Goal: Task Accomplishment & Management: Manage account settings

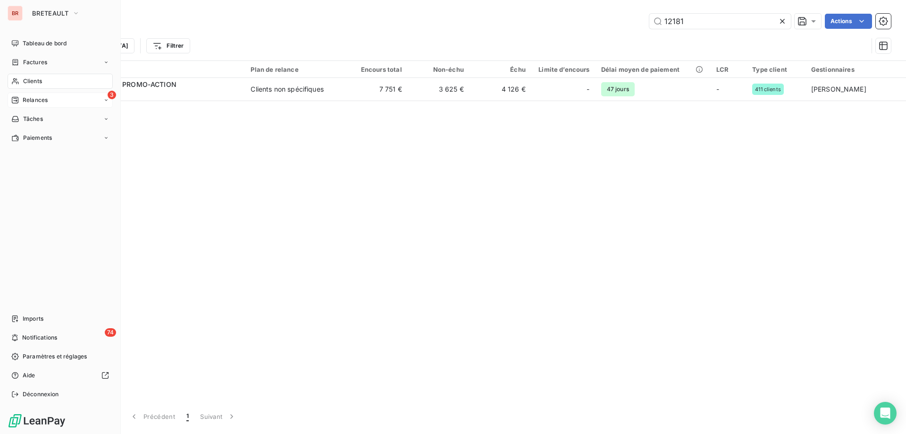
click at [51, 96] on div "3 Relances" at bounding box center [60, 100] width 105 height 15
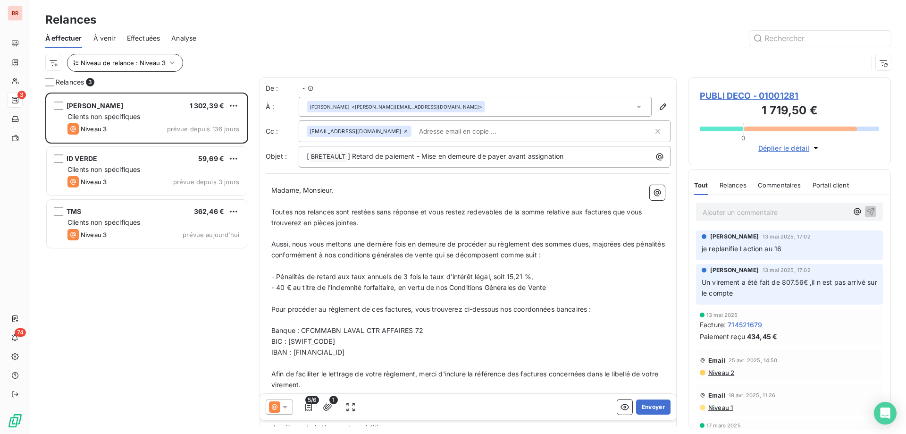
scroll to position [334, 196]
click at [140, 61] on span "Niveau de relance : Niveau 3" at bounding box center [123, 63] width 85 height 8
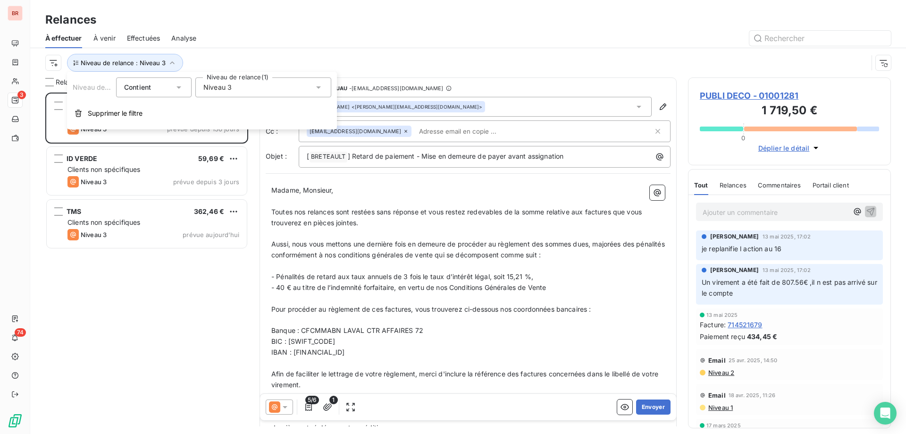
click at [222, 89] on span "Niveau 3" at bounding box center [217, 87] width 28 height 9
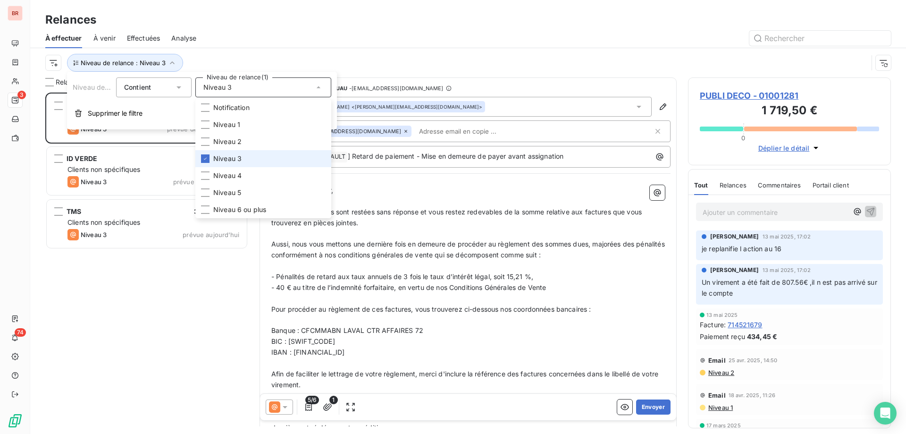
click at [220, 155] on span "Niveau 3" at bounding box center [227, 158] width 28 height 9
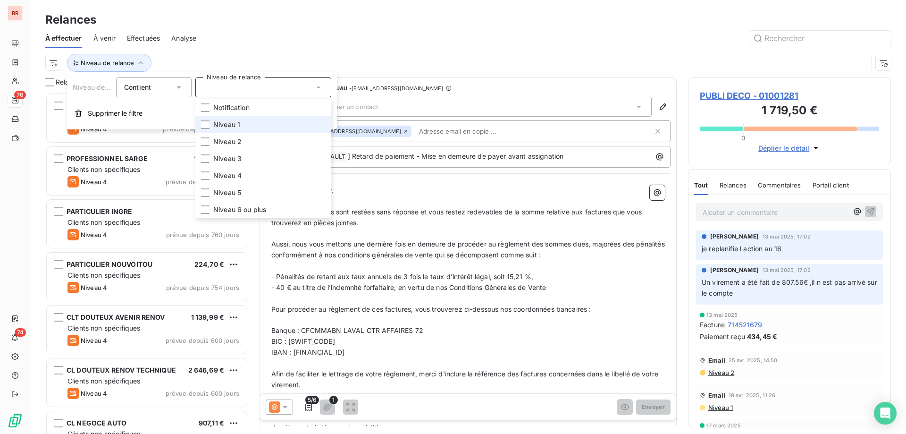
click at [230, 127] on span "Niveau 1" at bounding box center [226, 124] width 27 height 9
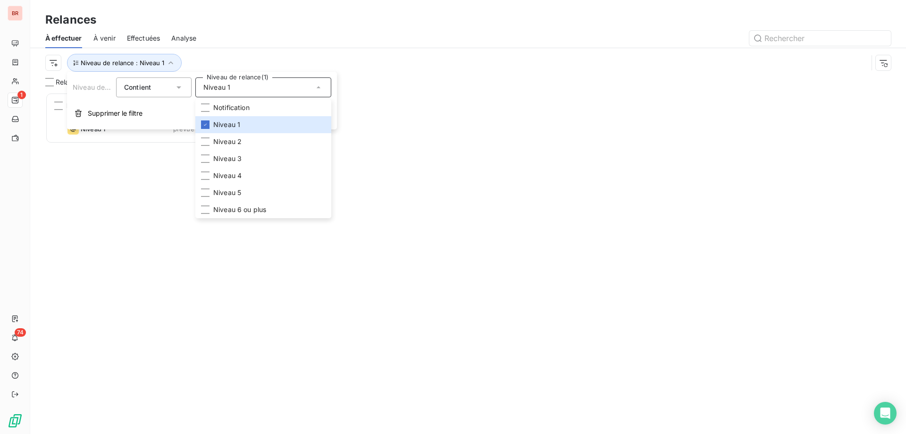
scroll to position [334, 196]
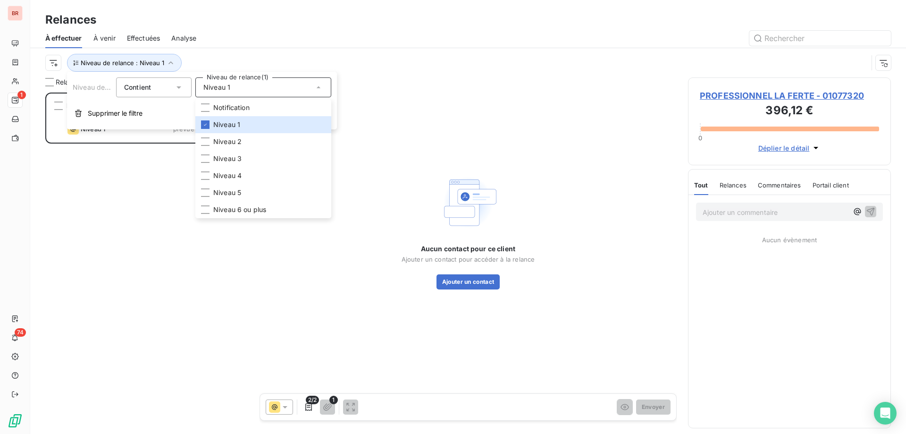
click at [246, 23] on div "Relances" at bounding box center [468, 19] width 876 height 17
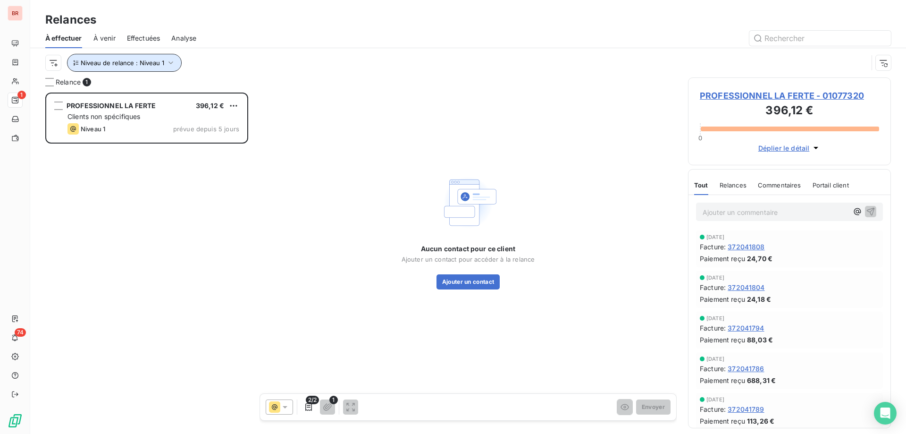
click at [133, 61] on span "Niveau de relance : Niveau 1" at bounding box center [123, 63] width 84 height 8
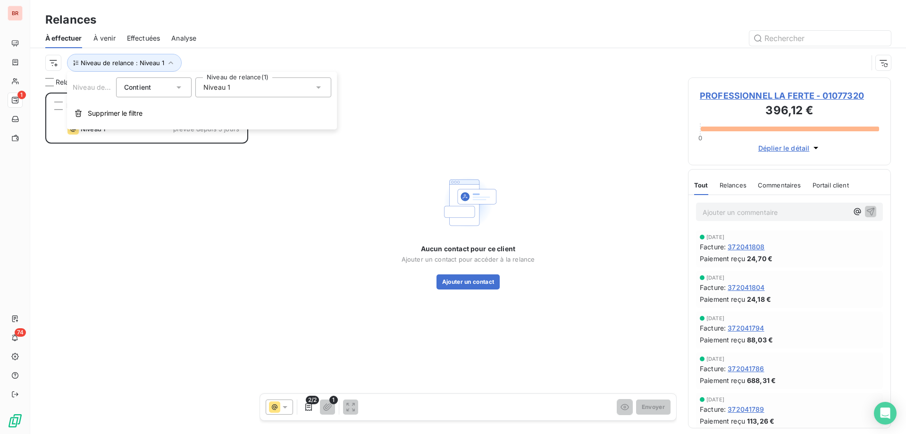
click at [232, 79] on div "Niveau 1" at bounding box center [263, 87] width 136 height 20
click at [230, 128] on span "Niveau 1" at bounding box center [226, 124] width 27 height 9
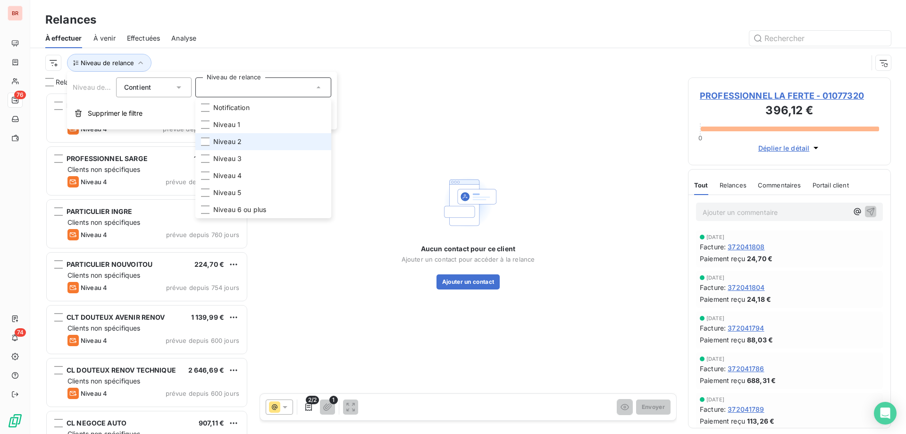
click at [230, 141] on span "Niveau 2" at bounding box center [227, 141] width 28 height 9
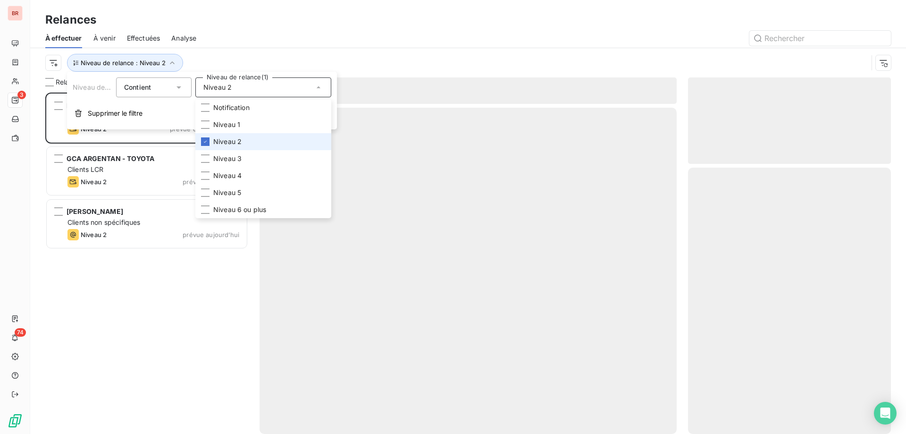
scroll to position [334, 196]
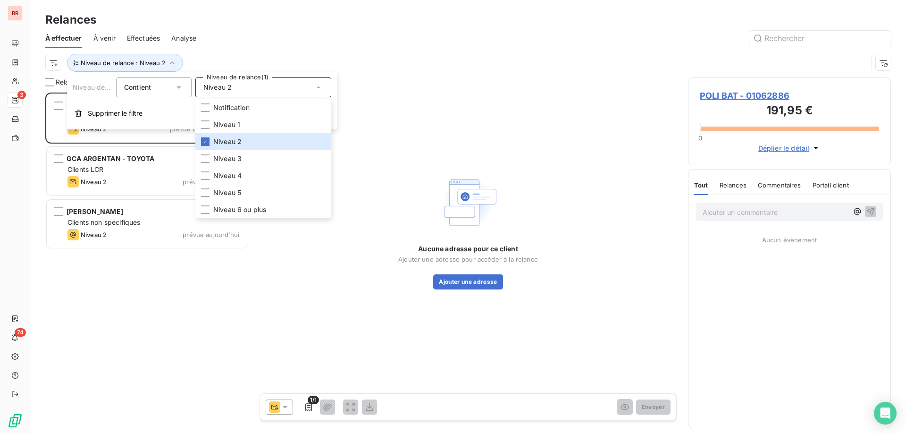
click at [284, 20] on div "Relances" at bounding box center [468, 19] width 876 height 17
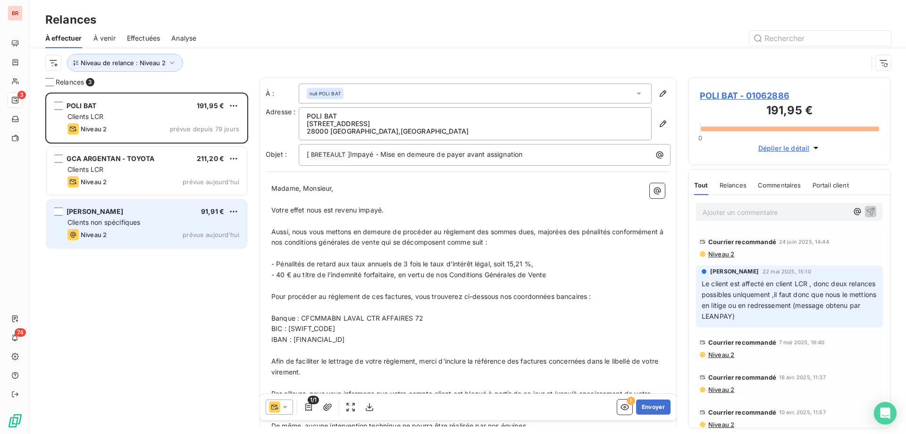
click at [156, 213] on div "[PERSON_NAME] 91,91 €" at bounding box center [154, 211] width 172 height 8
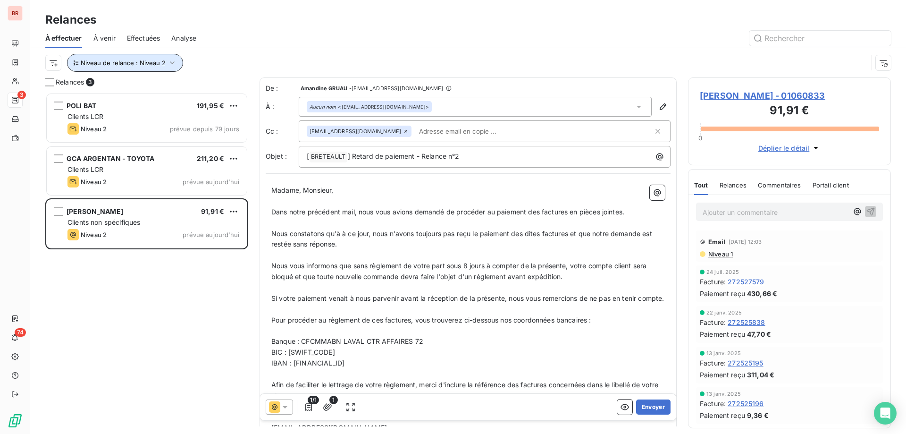
click at [141, 60] on span "Niveau de relance : Niveau 2" at bounding box center [123, 63] width 85 height 8
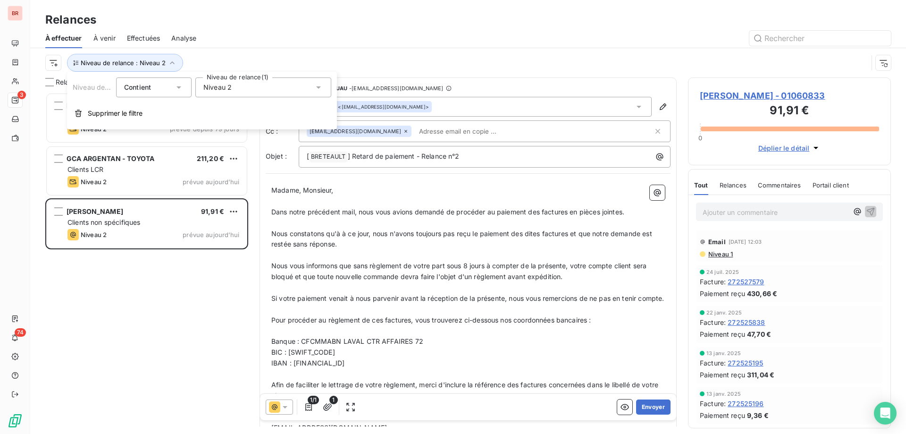
click at [237, 90] on div "Niveau 2" at bounding box center [263, 87] width 136 height 20
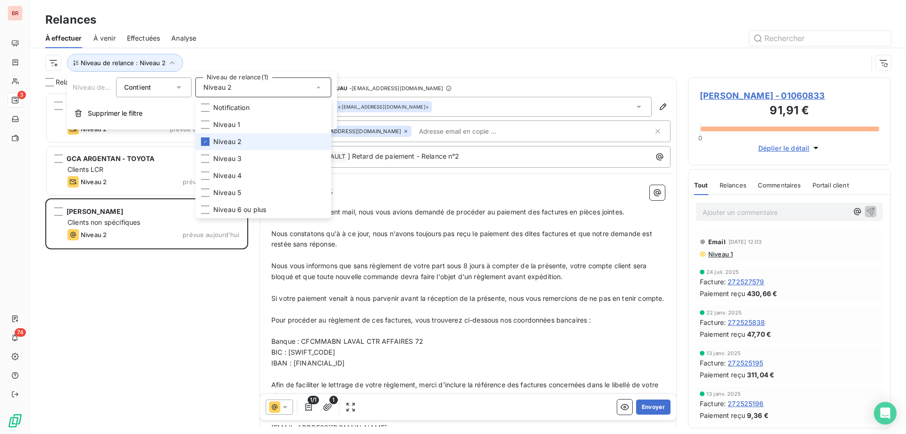
click at [237, 89] on div "Niveau 2" at bounding box center [263, 87] width 136 height 20
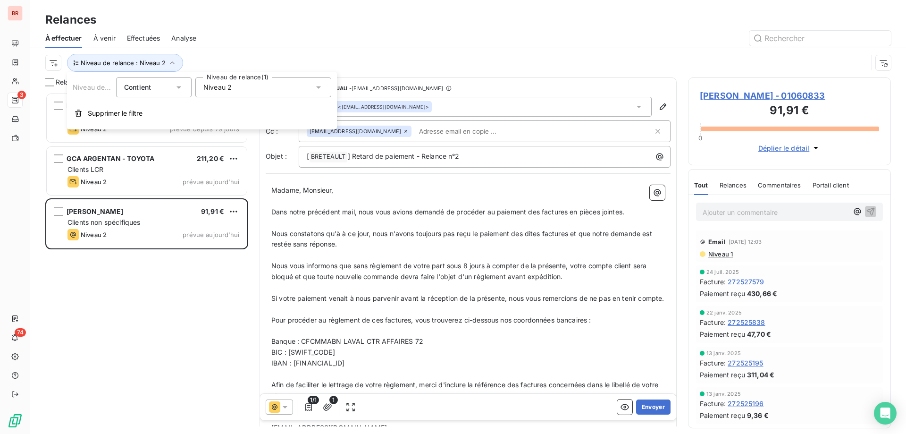
click at [237, 89] on div "Niveau 2" at bounding box center [263, 87] width 136 height 20
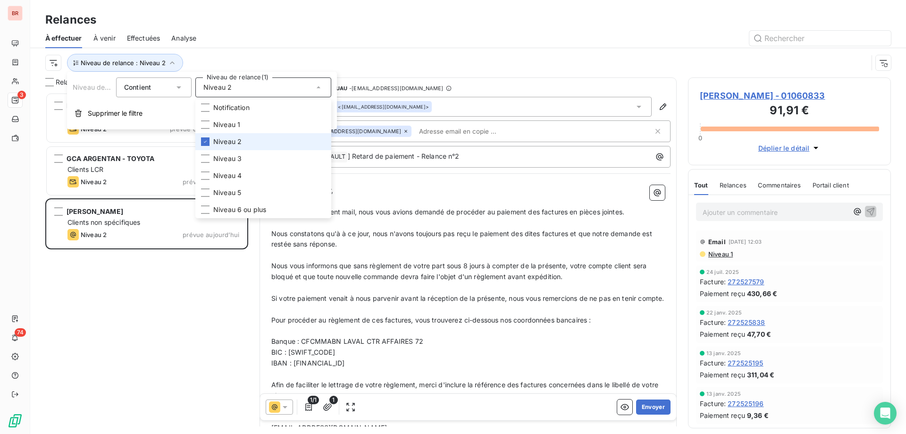
click at [237, 89] on div "Niveau 2" at bounding box center [263, 87] width 136 height 20
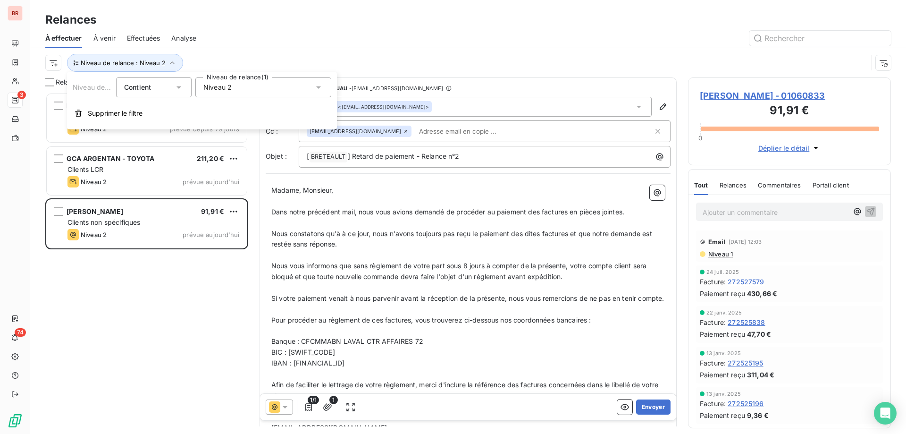
click at [237, 89] on div "Niveau 2" at bounding box center [263, 87] width 136 height 20
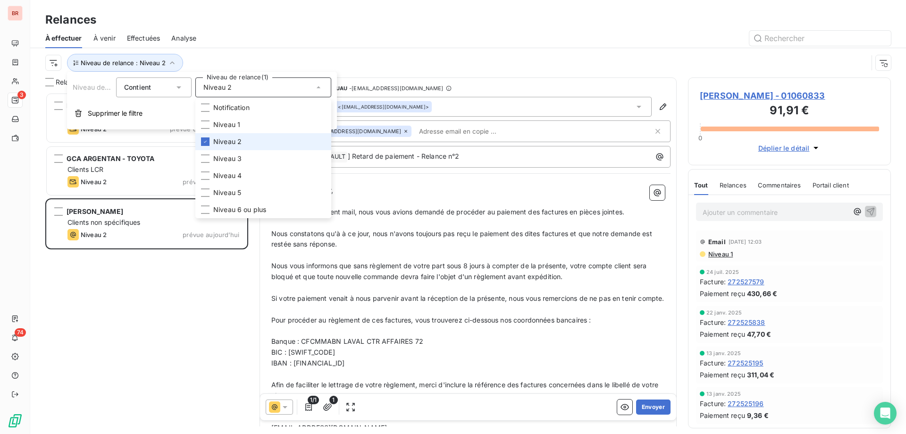
click at [228, 141] on span "Niveau 2" at bounding box center [227, 141] width 28 height 9
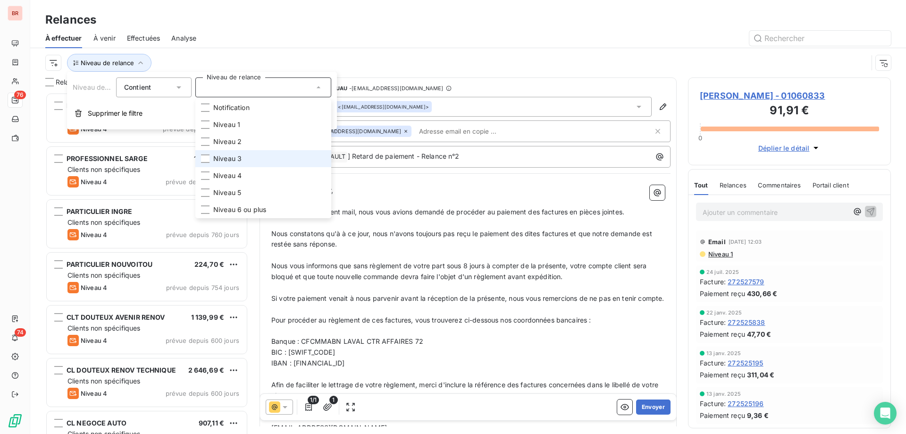
click at [228, 153] on li "Niveau 3" at bounding box center [263, 158] width 136 height 17
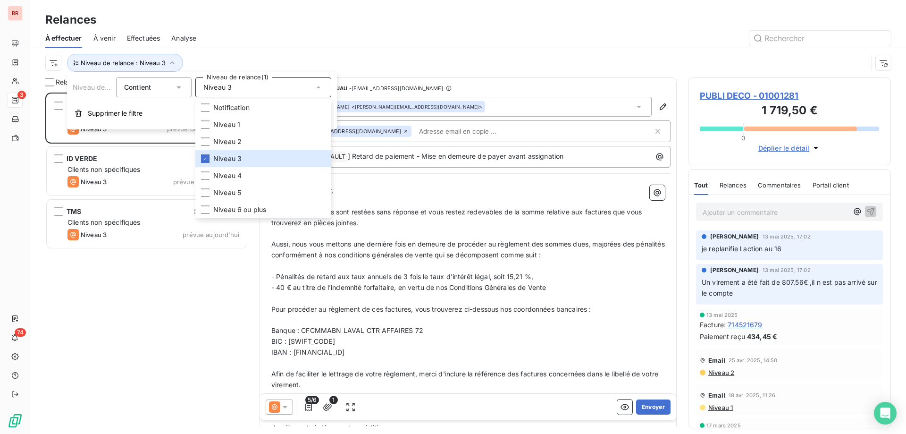
click at [251, 27] on div "Relances" at bounding box center [468, 19] width 876 height 17
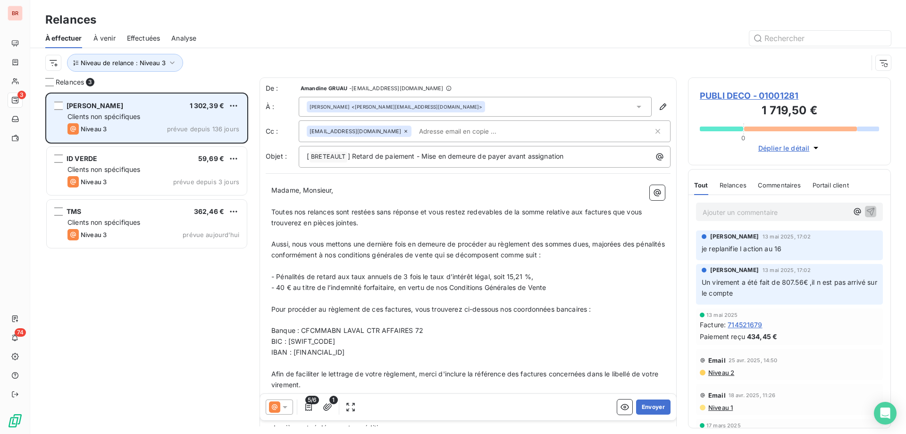
click at [147, 96] on div "PUBLI DECO 1 302,39 € Clients non spécifiques Niveau 3 prévue depuis 136 jours" at bounding box center [147, 118] width 200 height 48
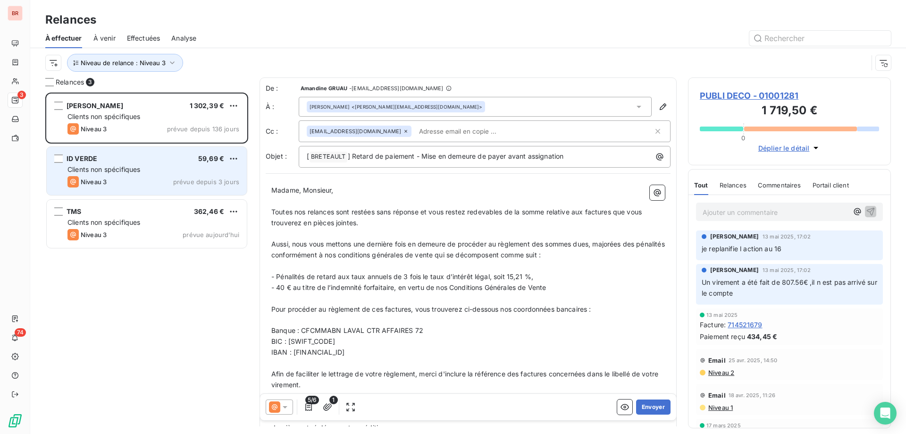
click at [147, 163] on div "ID VERDE 59,69 € Clients non spécifiques Niveau 3 prévue depuis 3 jours" at bounding box center [147, 171] width 200 height 48
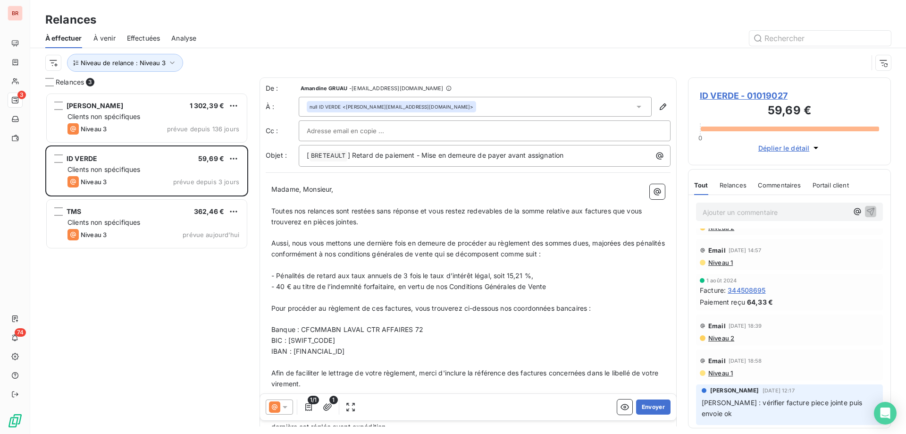
scroll to position [47, 0]
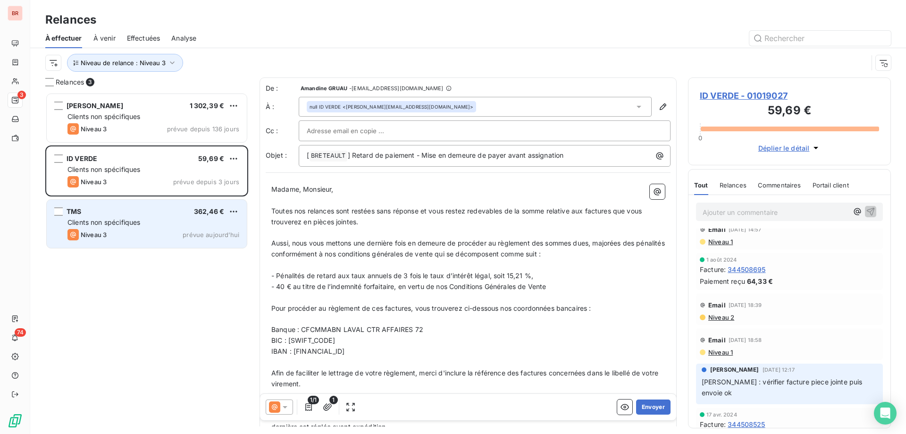
click at [131, 216] on div "TMS 362,46 € Clients non spécifiques Niveau 3 prévue [DATE]" at bounding box center [147, 224] width 200 height 48
